Goal: Transaction & Acquisition: Purchase product/service

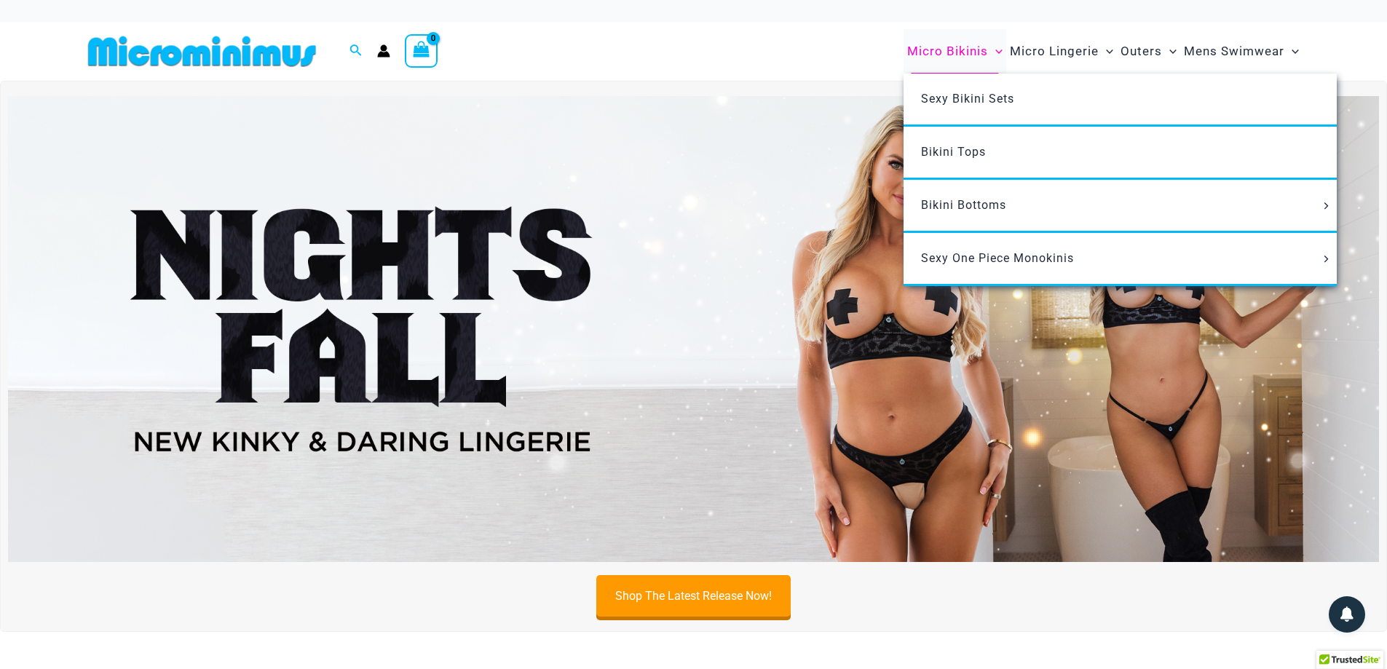
click at [971, 49] on span "Micro Bikinis" at bounding box center [947, 51] width 81 height 37
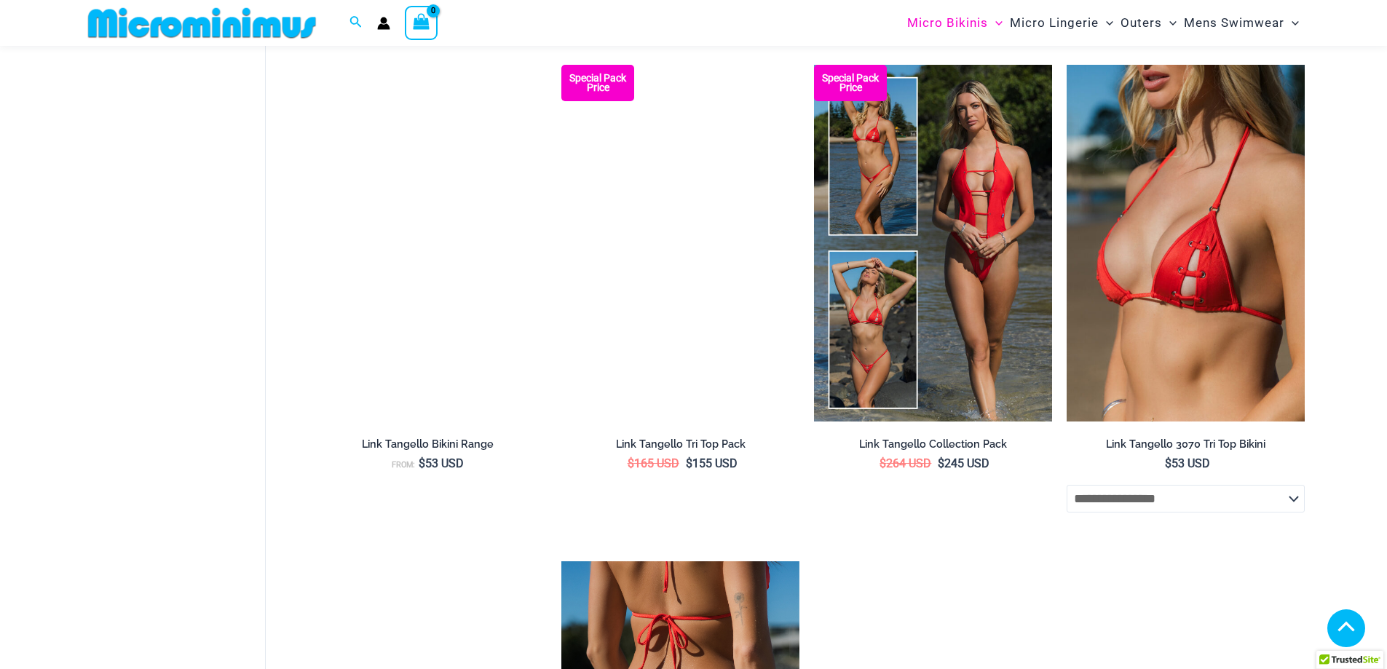
scroll to position [1515, 0]
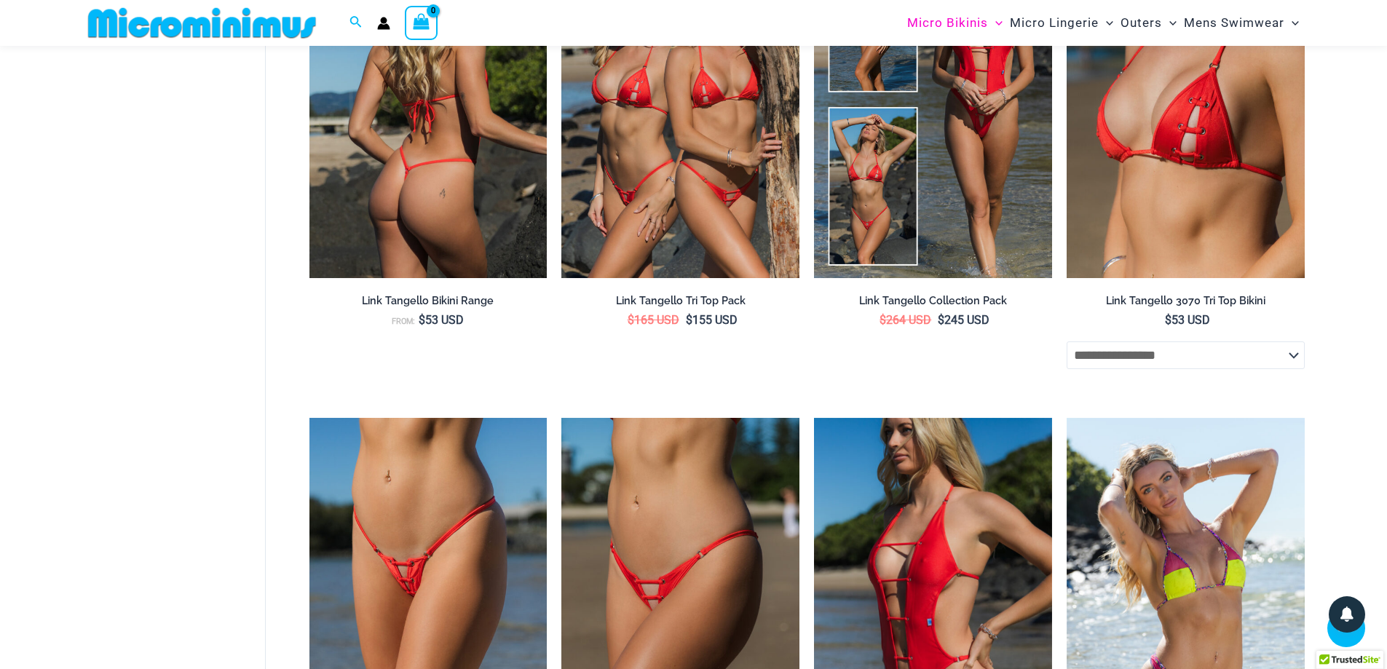
click at [401, 173] on img at bounding box center [429, 99] width 238 height 357
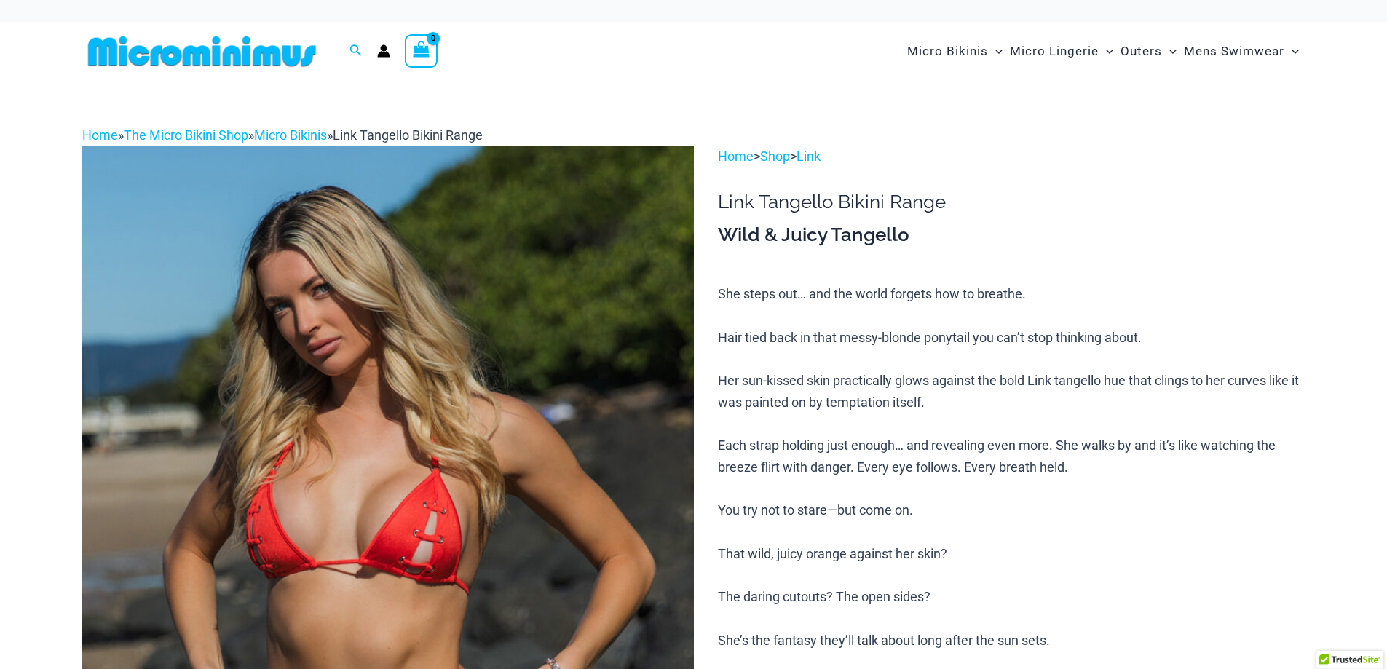
click at [240, 58] on img at bounding box center [202, 51] width 240 height 33
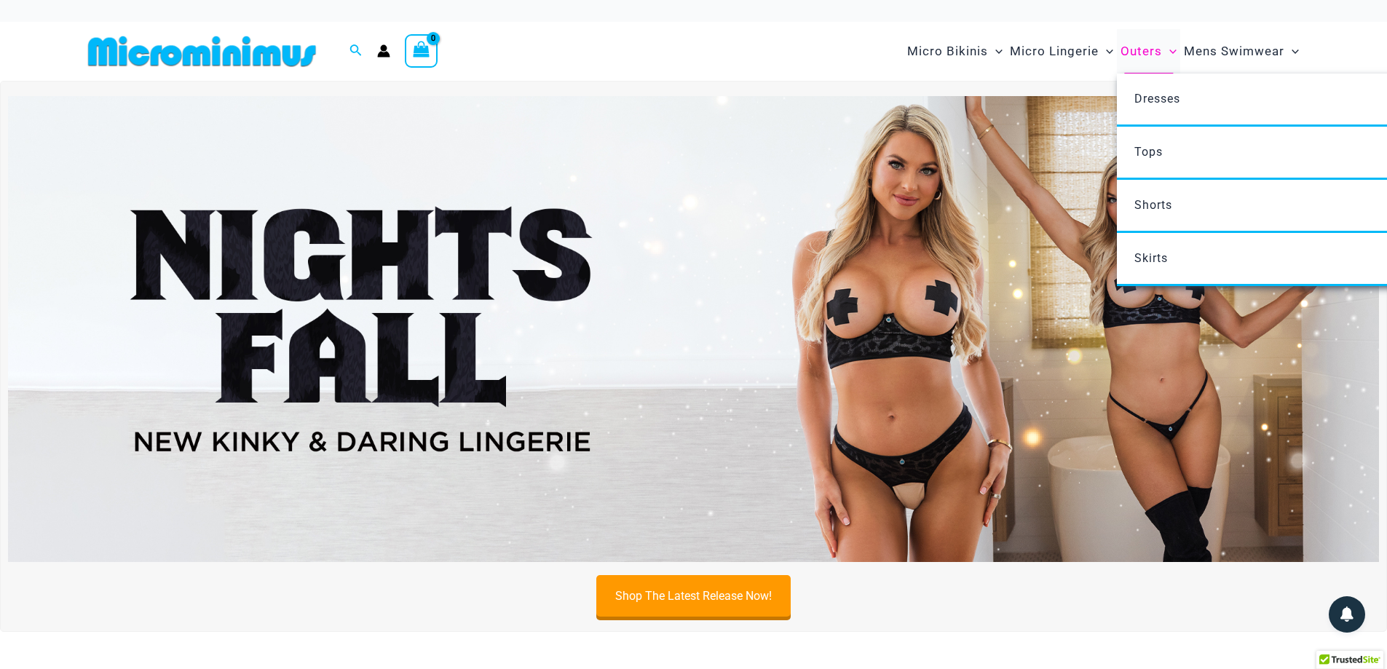
click at [1149, 44] on span "Outers" at bounding box center [1142, 51] width 42 height 37
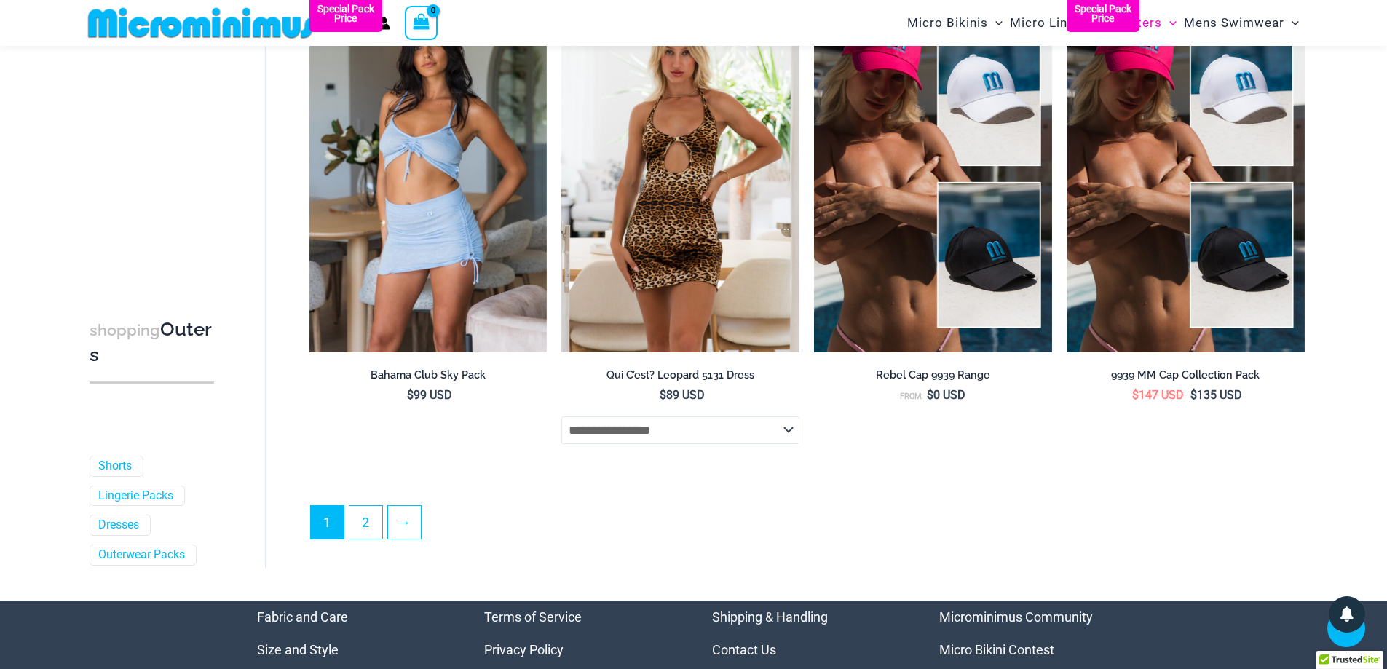
scroll to position [3922, 0]
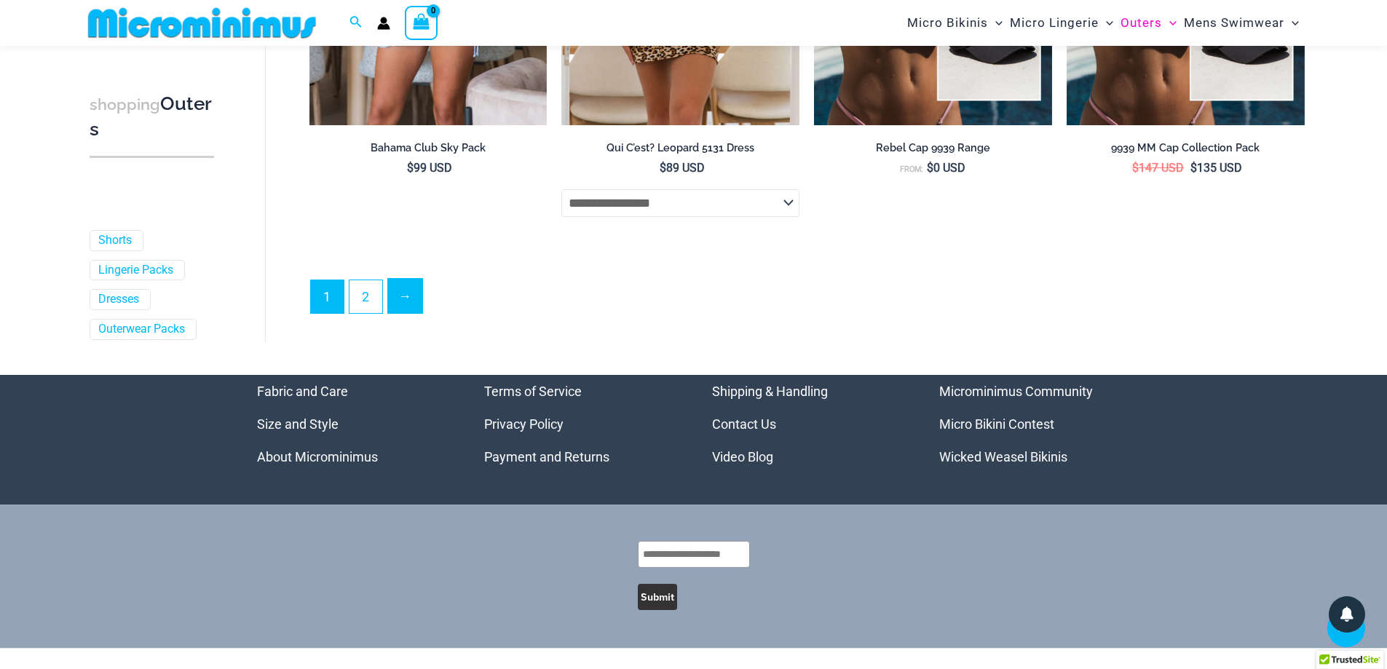
click at [408, 299] on link "→" at bounding box center [405, 296] width 34 height 34
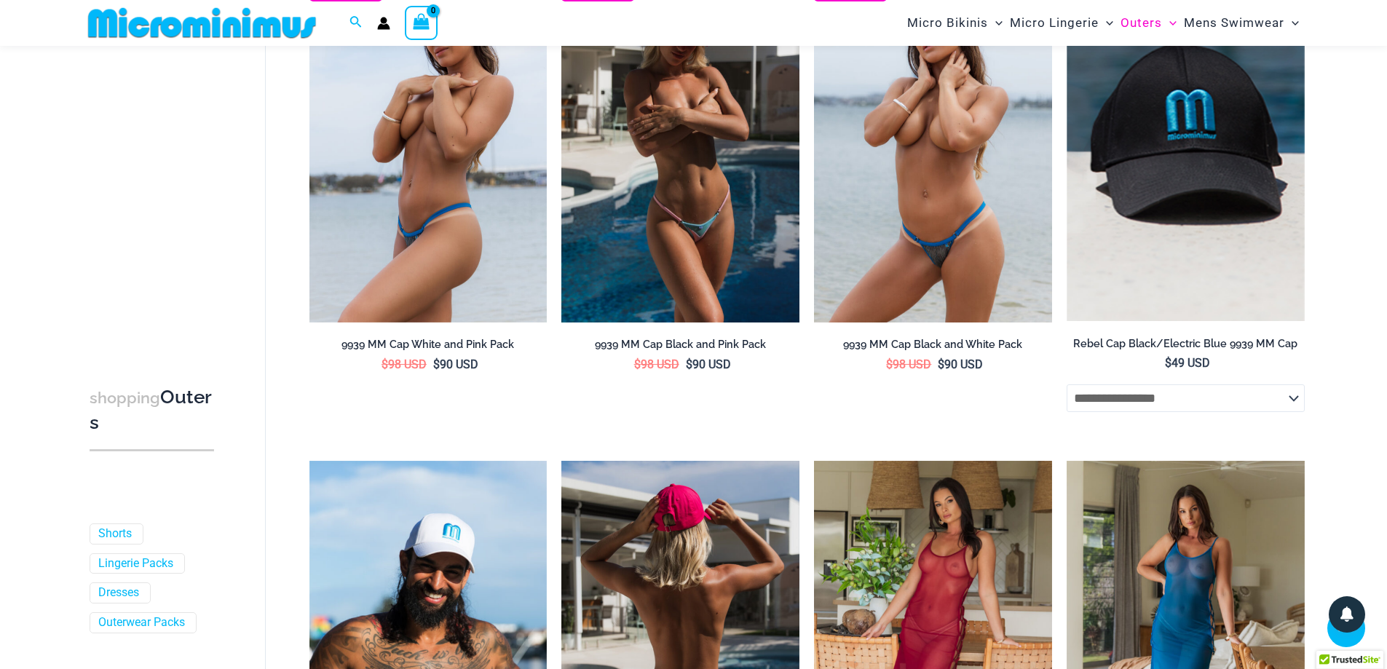
scroll to position [497, 0]
